Goal: Transaction & Acquisition: Purchase product/service

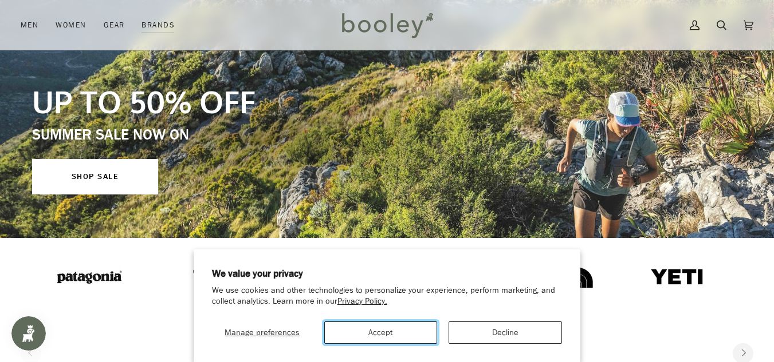
click at [408, 333] on button "Accept" at bounding box center [380, 333] width 113 height 22
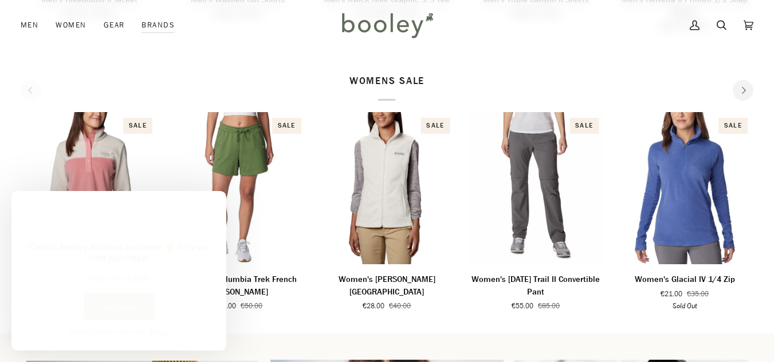
scroll to position [618, 0]
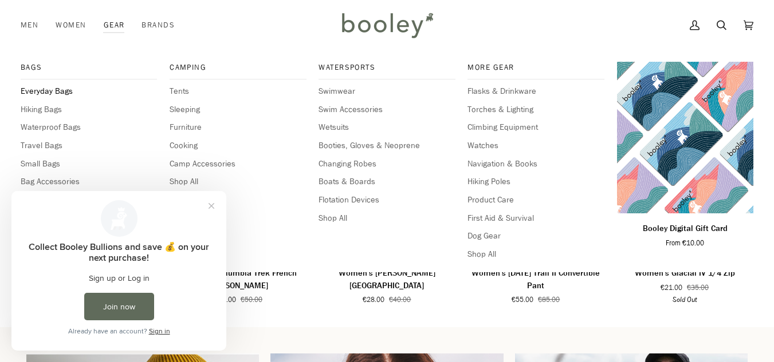
click at [58, 86] on span "Everyday Bags" at bounding box center [89, 91] width 136 height 13
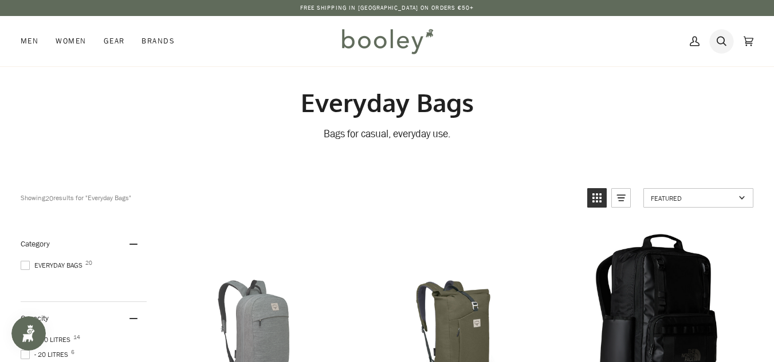
click at [722, 39] on icon at bounding box center [721, 41] width 10 height 17
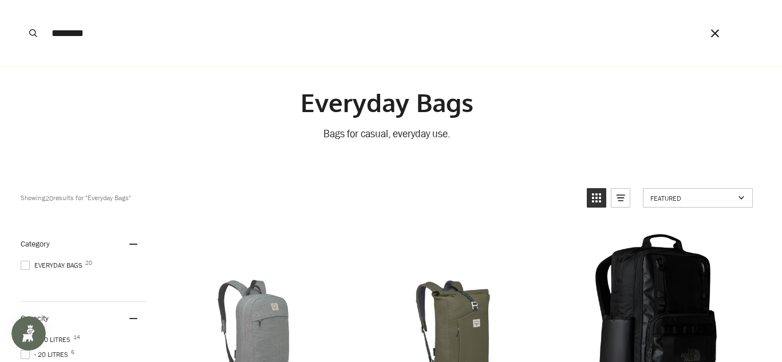
type input "********"
click at [21, 0] on button "Search" at bounding box center [33, 33] width 25 height 66
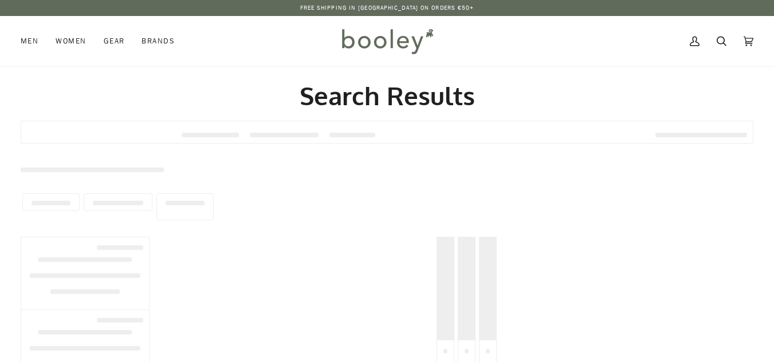
type input "********"
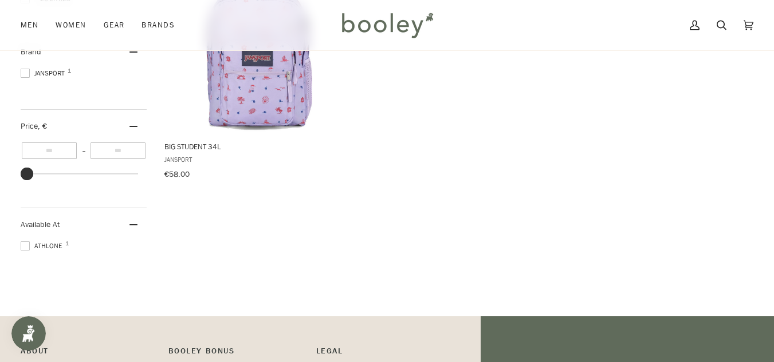
scroll to position [252, 0]
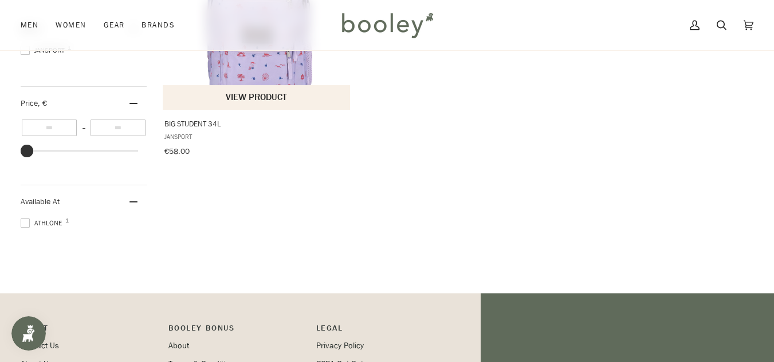
click at [300, 91] on button "View product" at bounding box center [256, 97] width 187 height 25
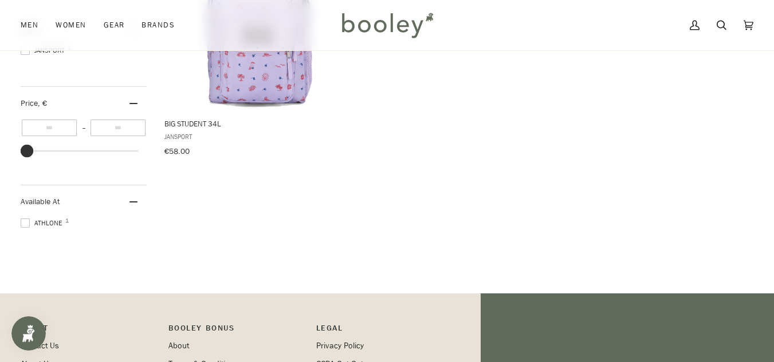
click at [133, 198] on div "Available At" at bounding box center [84, 202] width 126 height 33
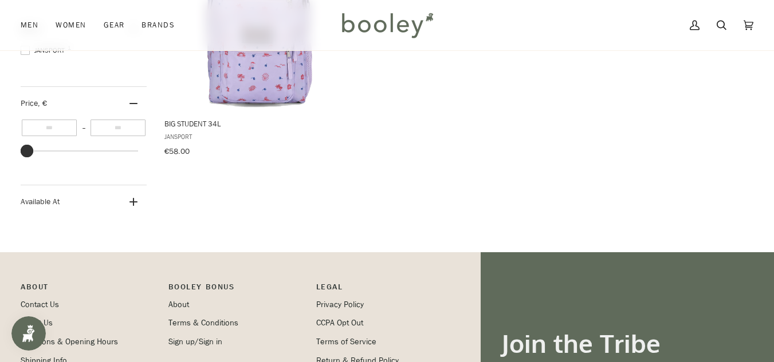
click at [133, 198] on icon at bounding box center [133, 202] width 8 height 8
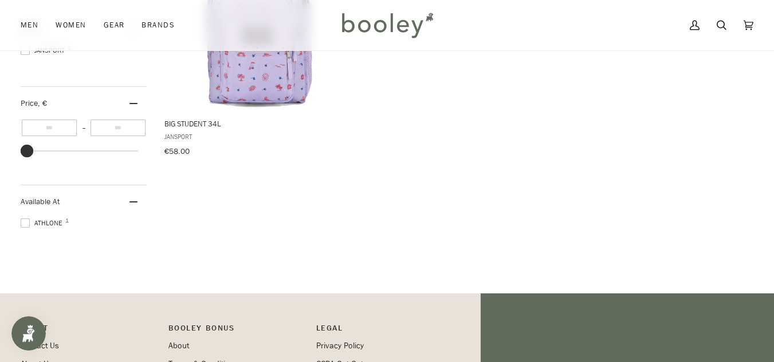
click at [28, 227] on ul "Athlone 1" at bounding box center [84, 225] width 126 height 15
click at [27, 224] on span at bounding box center [25, 223] width 9 height 9
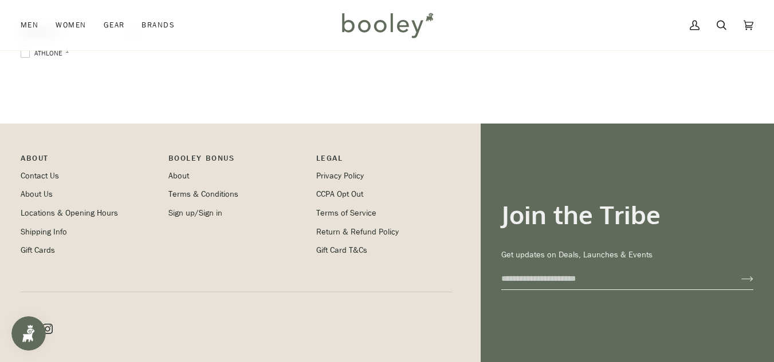
scroll to position [481, 0]
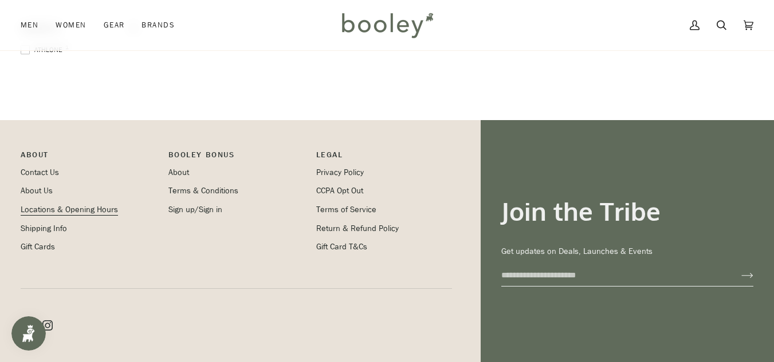
click at [105, 205] on link "Locations & Opening Hours" at bounding box center [69, 209] width 97 height 11
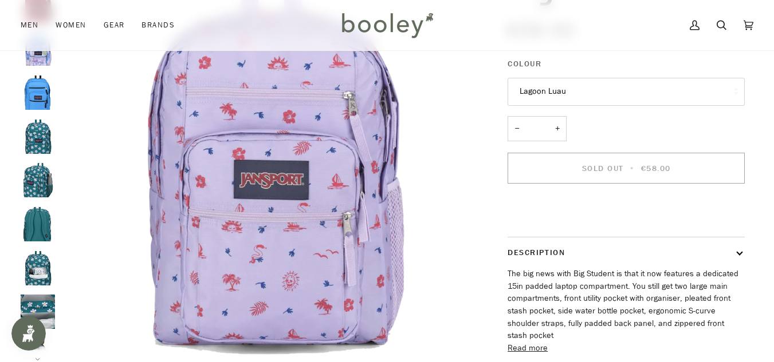
scroll to position [151, 0]
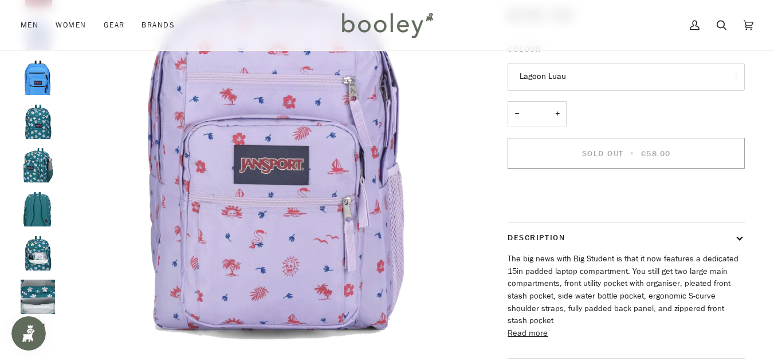
click at [644, 79] on button "Lagoon Luau" at bounding box center [625, 77] width 237 height 28
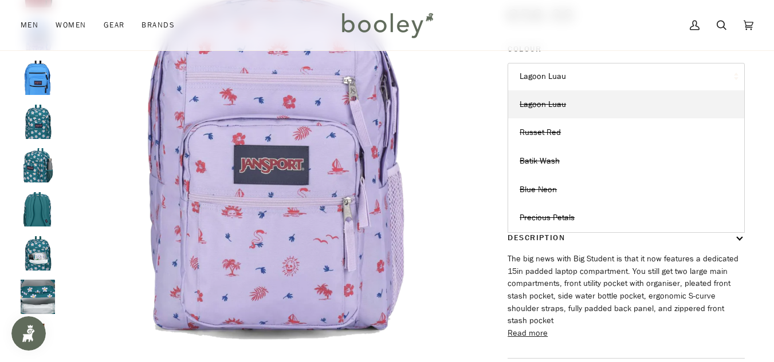
click at [673, 77] on button "Lagoon Luau" at bounding box center [625, 77] width 237 height 28
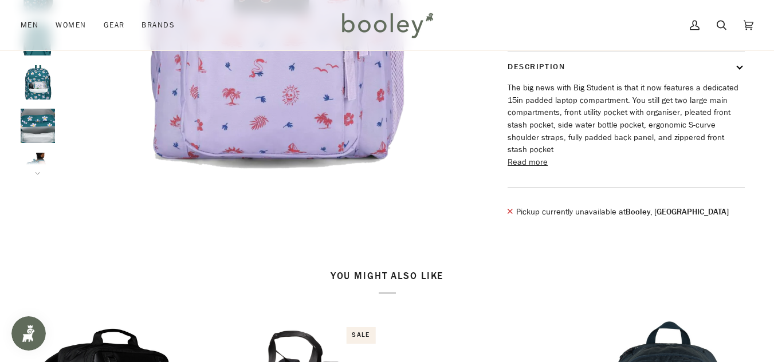
scroll to position [0, 0]
